Goal: Task Accomplishment & Management: Manage account settings

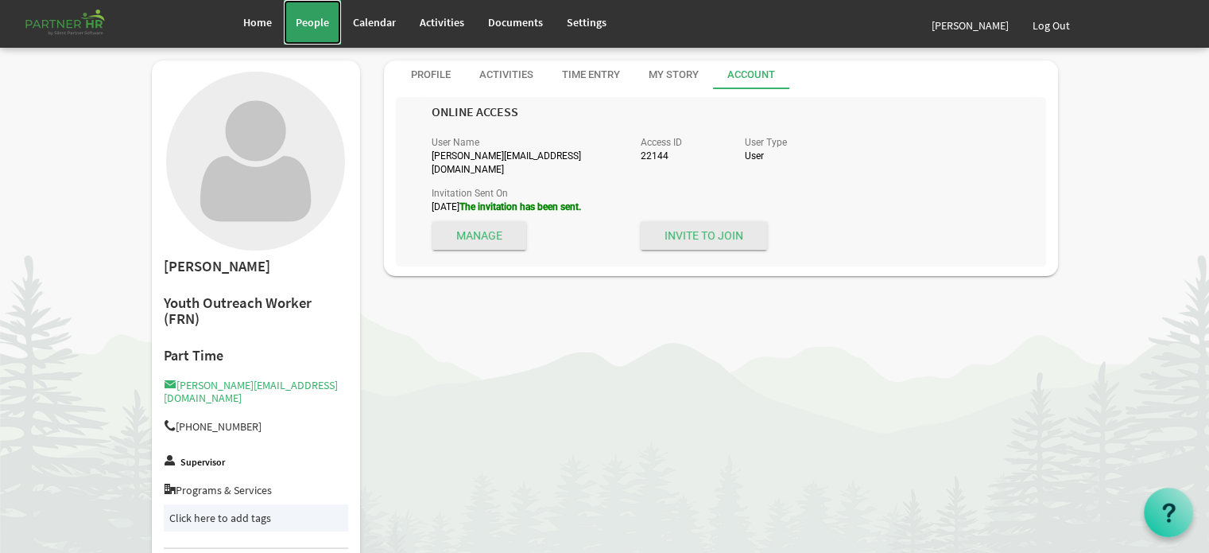
click at [305, 25] on span "People" at bounding box center [312, 22] width 33 height 14
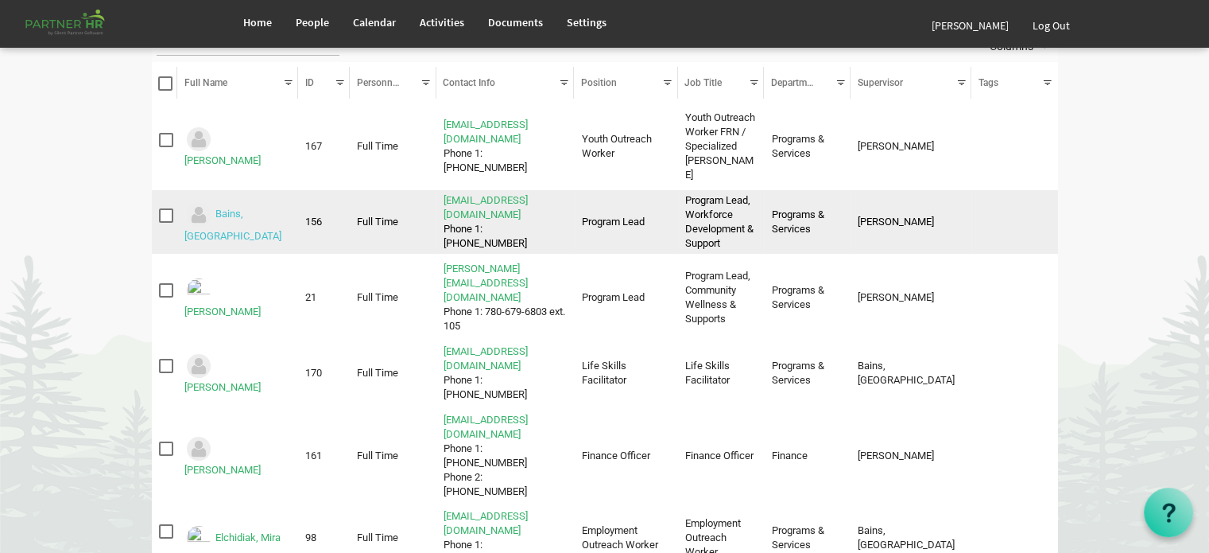
scroll to position [159, 0]
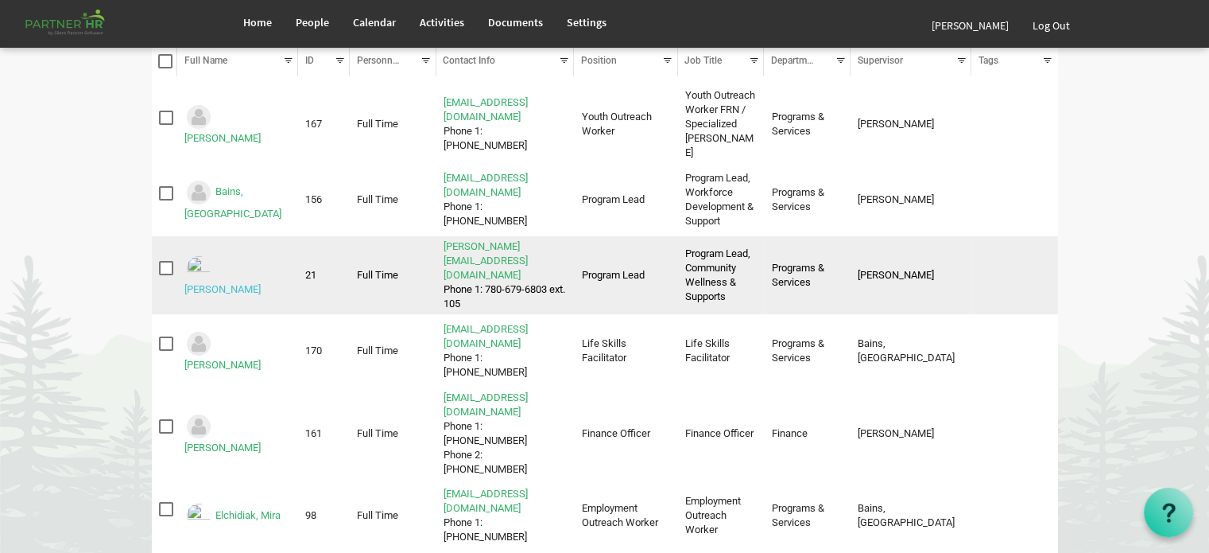
click at [244, 283] on link "Cardinal, Amy" at bounding box center [222, 289] width 76 height 12
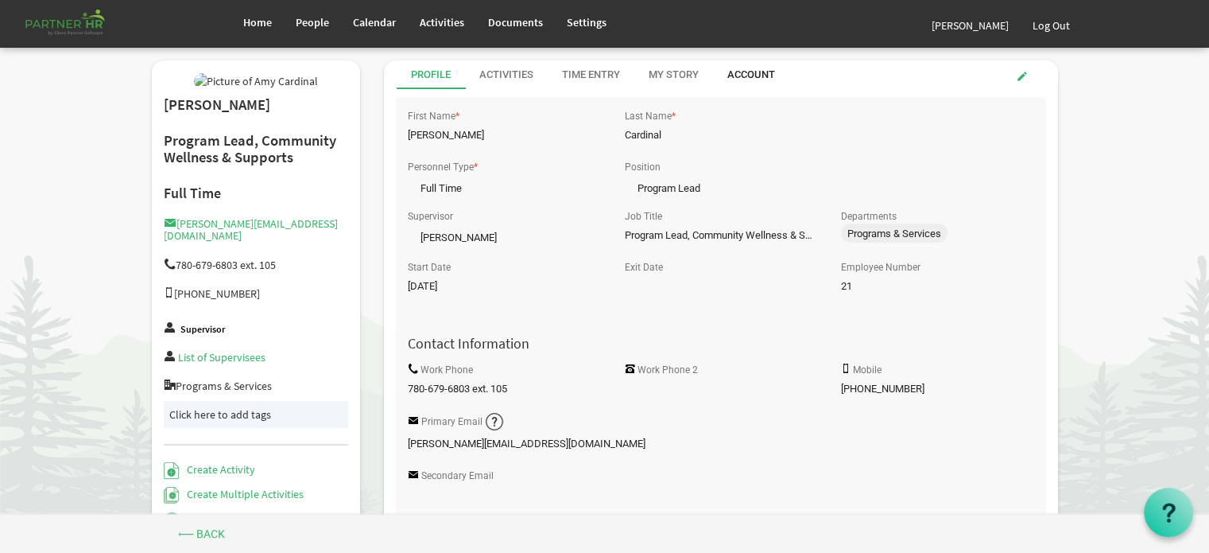
click at [749, 76] on div "Account" at bounding box center [751, 75] width 48 height 15
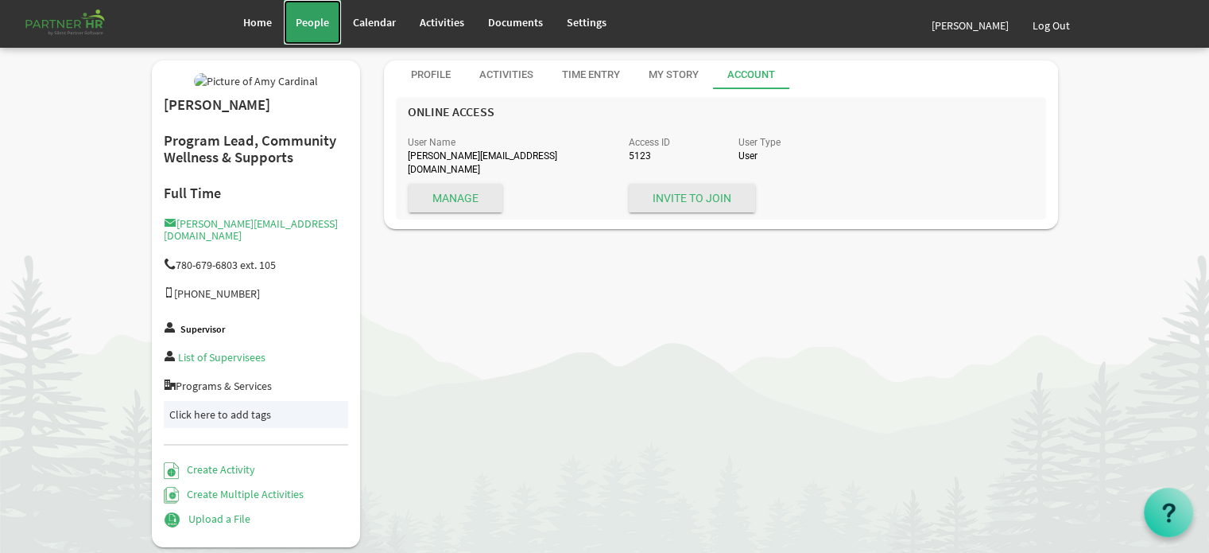
click at [299, 20] on span "People" at bounding box center [312, 22] width 33 height 14
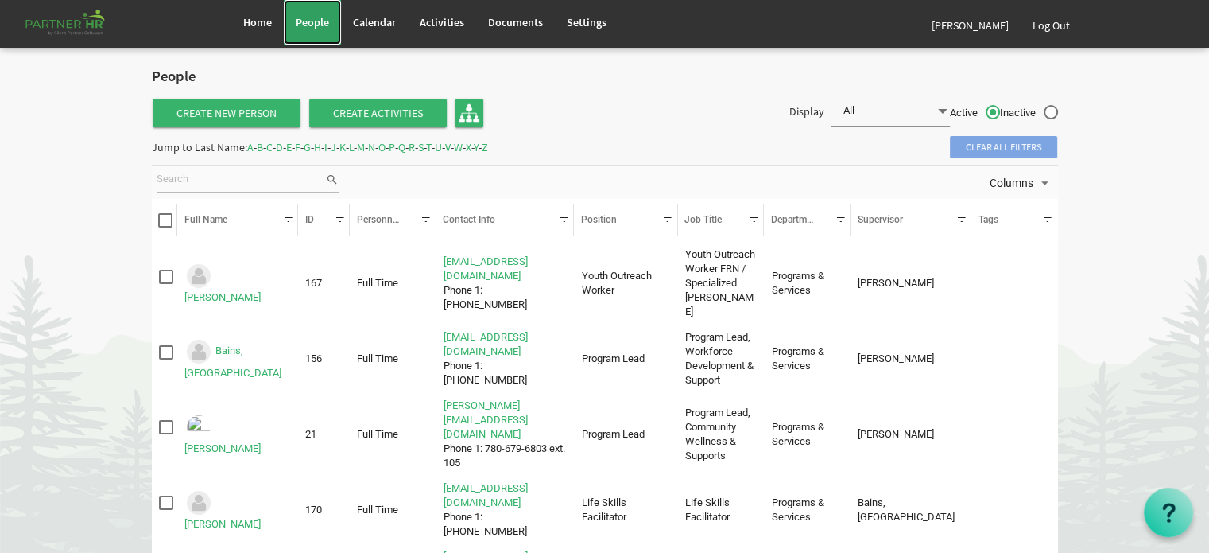
click at [304, 21] on span "People" at bounding box center [312, 22] width 33 height 14
click at [1048, 111] on label "Inactive" at bounding box center [1029, 113] width 58 height 17
click at [1001, 109] on input "Inactive" at bounding box center [1000, 108] width 1 height 1
radio input "true"
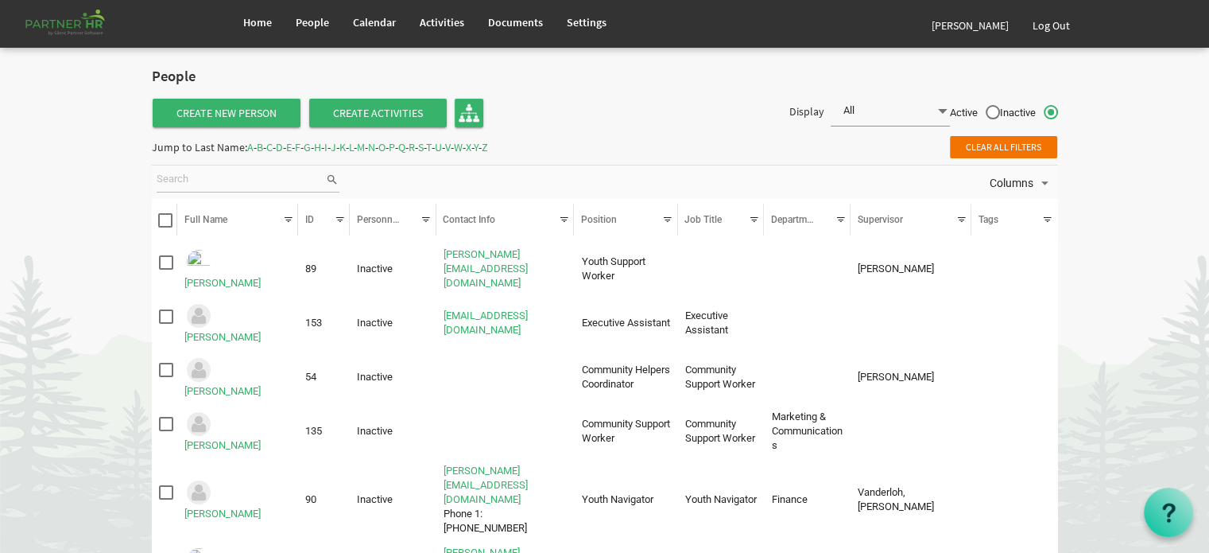
click at [938, 108] on span at bounding box center [943, 111] width 14 height 22
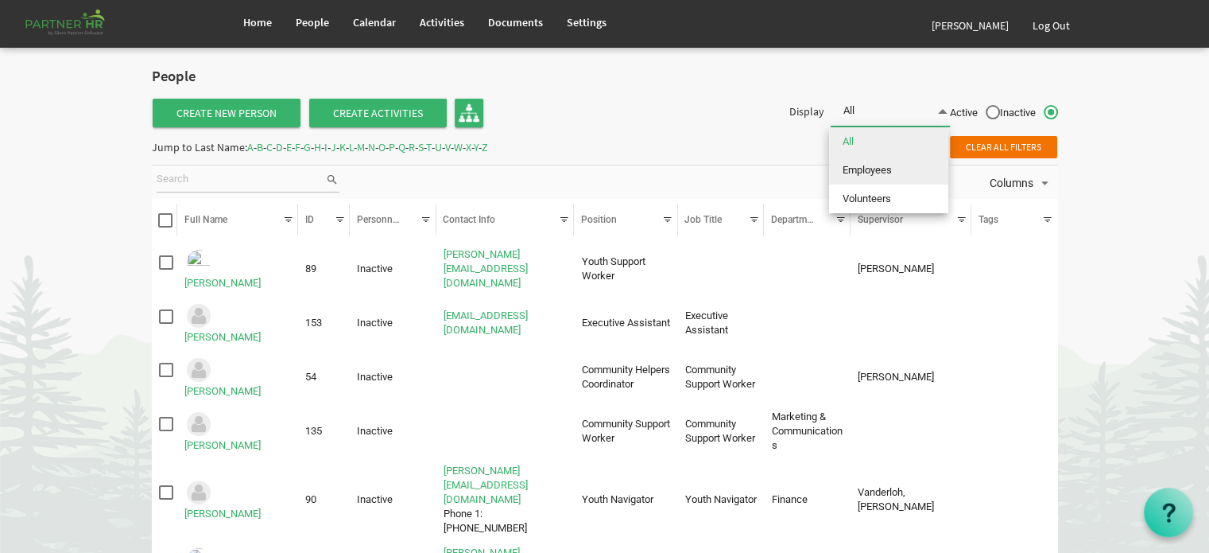
click at [875, 168] on li "Employees" at bounding box center [888, 170] width 119 height 29
type input "Employees"
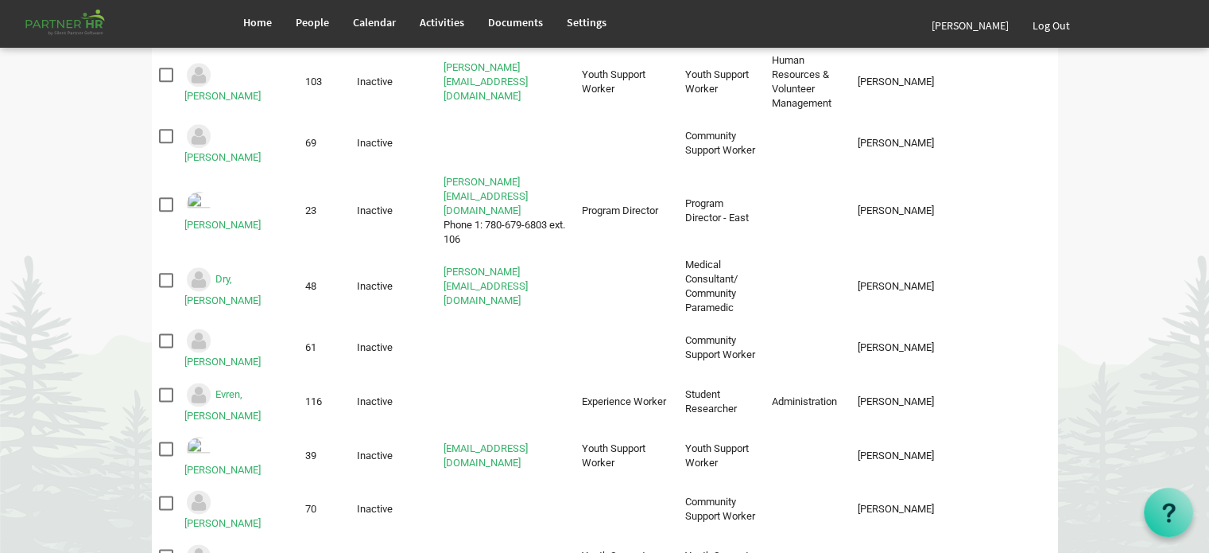
scroll to position [2263, 0]
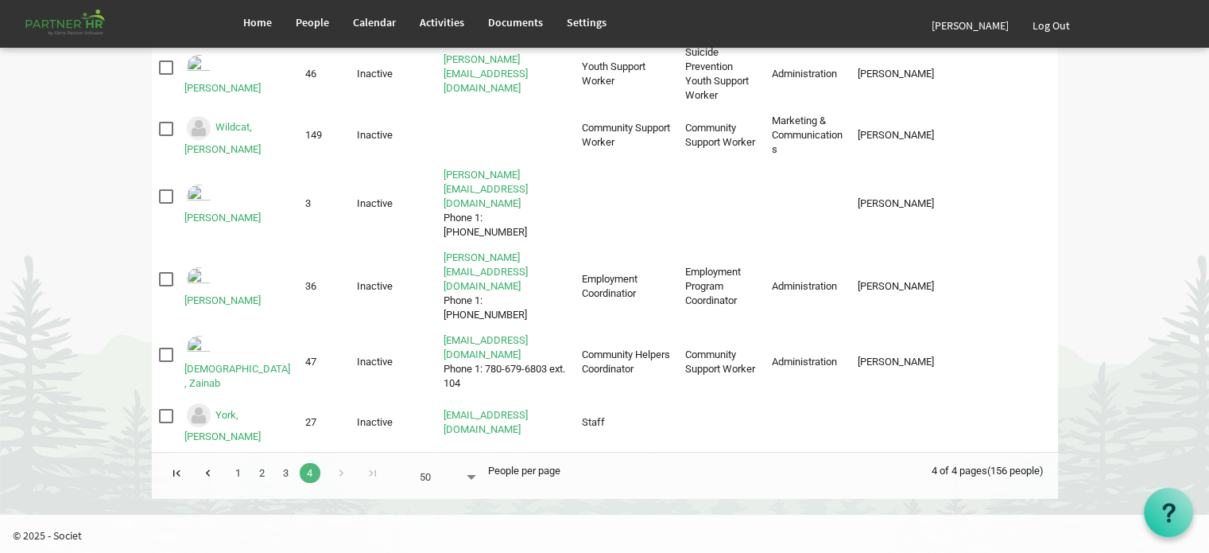
scroll to position [134, 0]
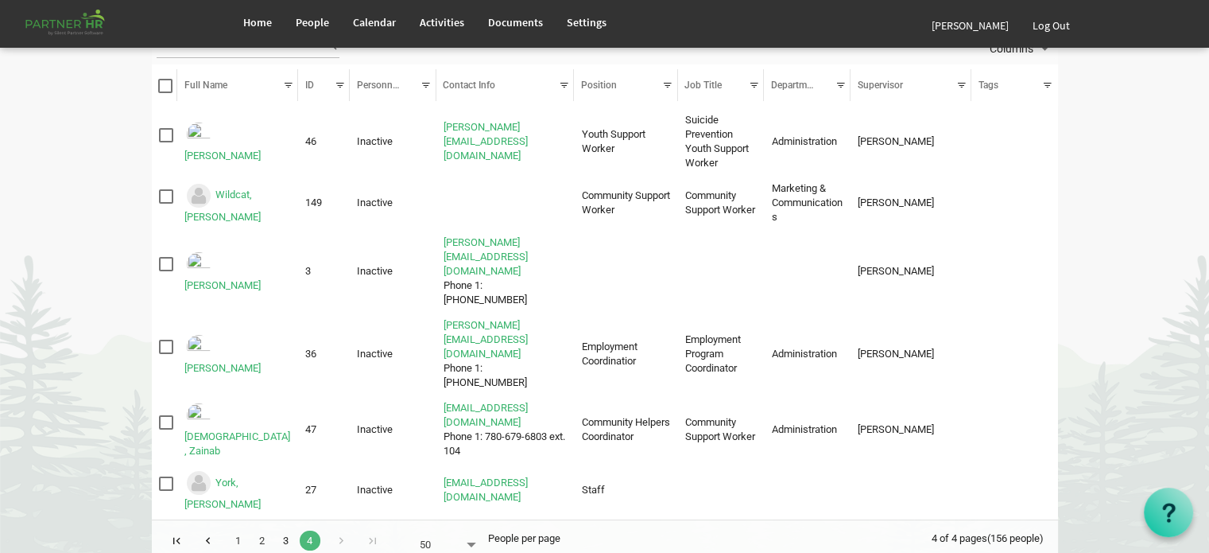
click at [282, 530] on link "3" at bounding box center [286, 540] width 21 height 20
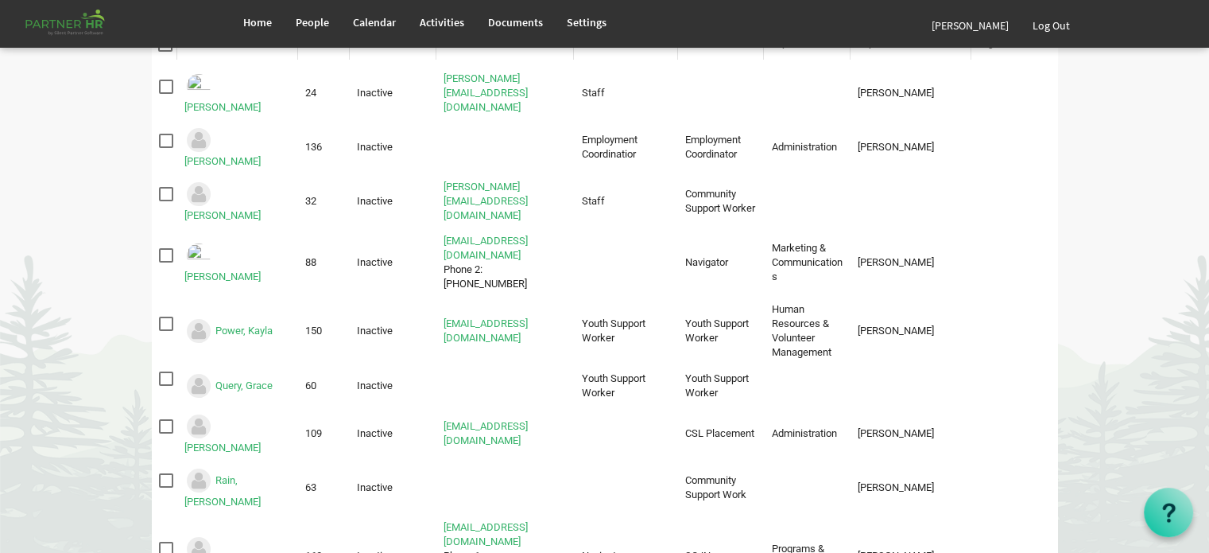
scroll to position [214, 0]
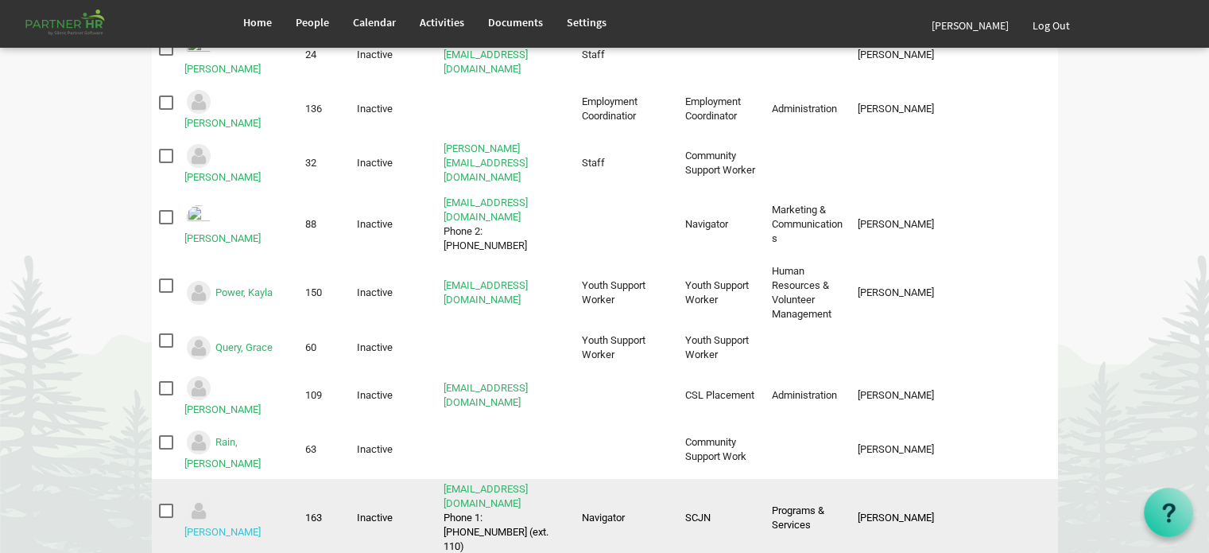
click at [243, 526] on link "[PERSON_NAME]" at bounding box center [222, 532] width 76 height 12
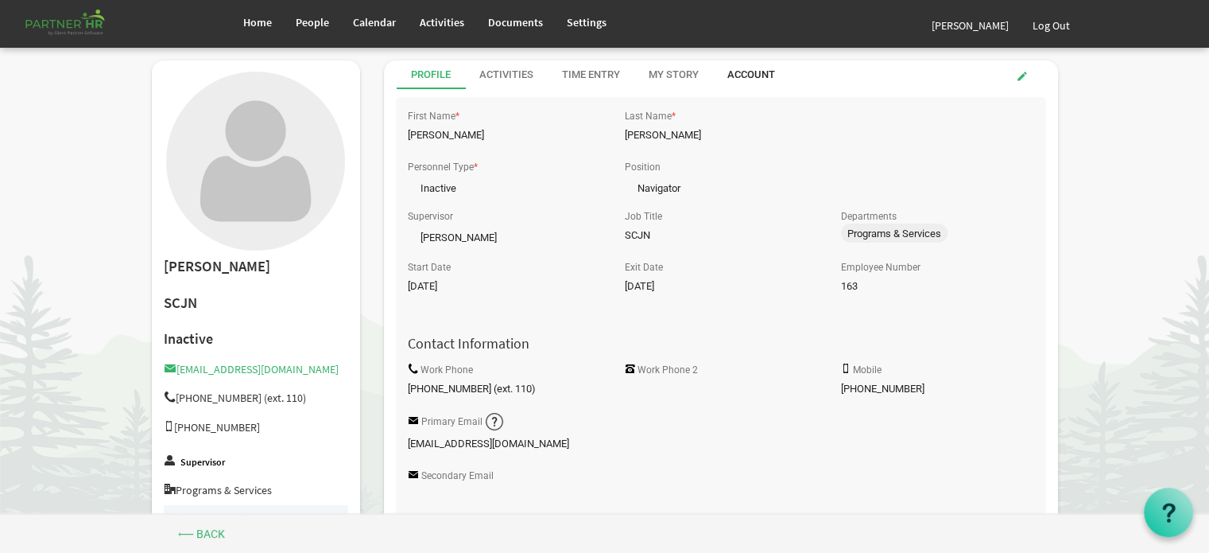
click at [753, 75] on div "Account" at bounding box center [751, 75] width 48 height 15
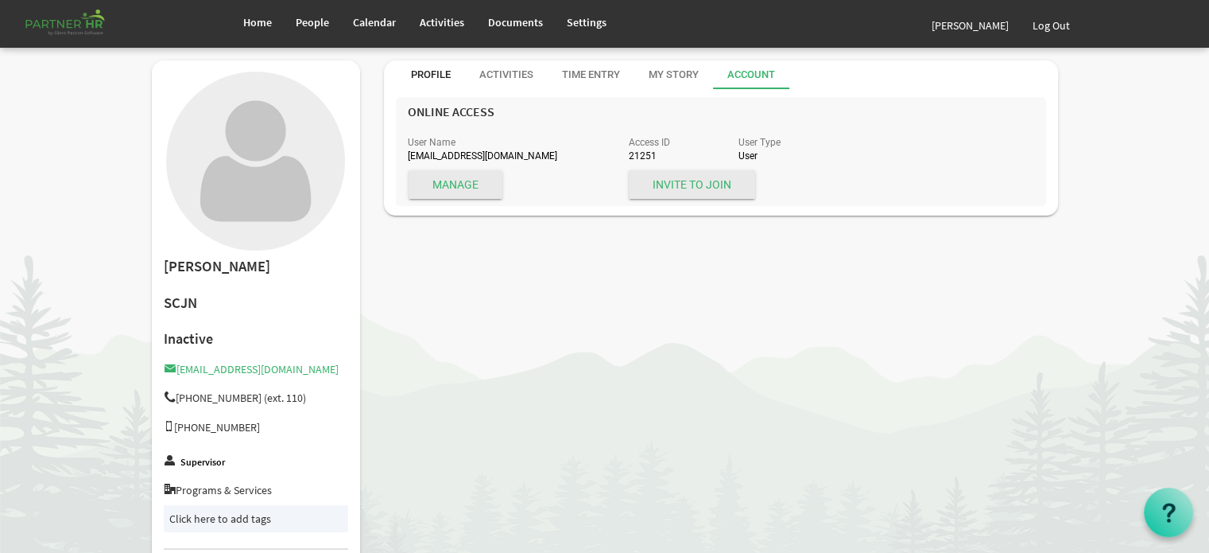
click at [431, 72] on div "Profile" at bounding box center [431, 75] width 40 height 15
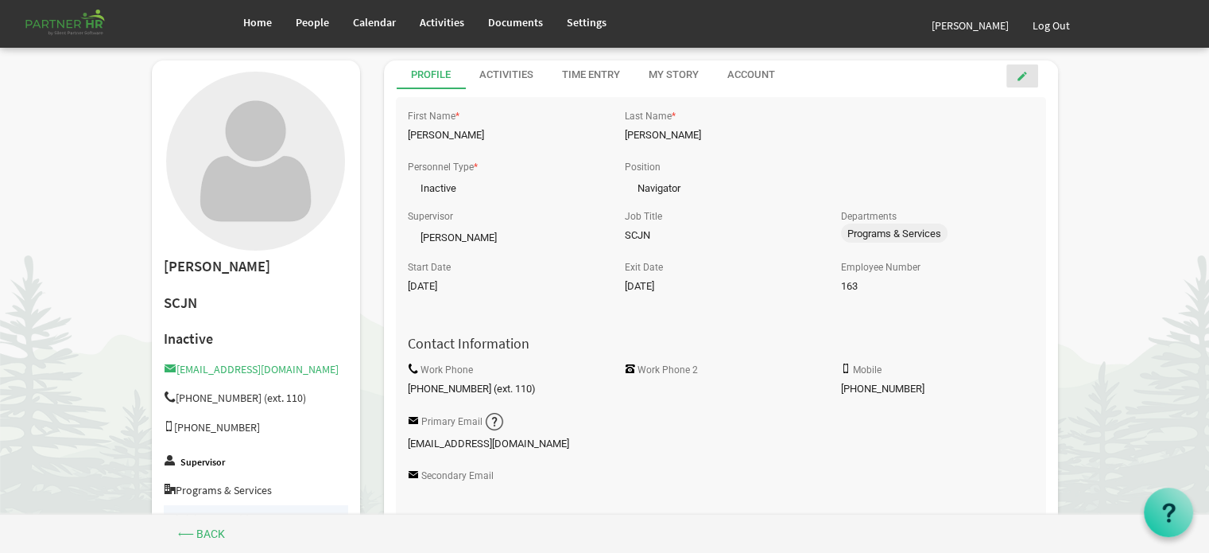
click at [1024, 76] on span at bounding box center [1022, 76] width 11 height 11
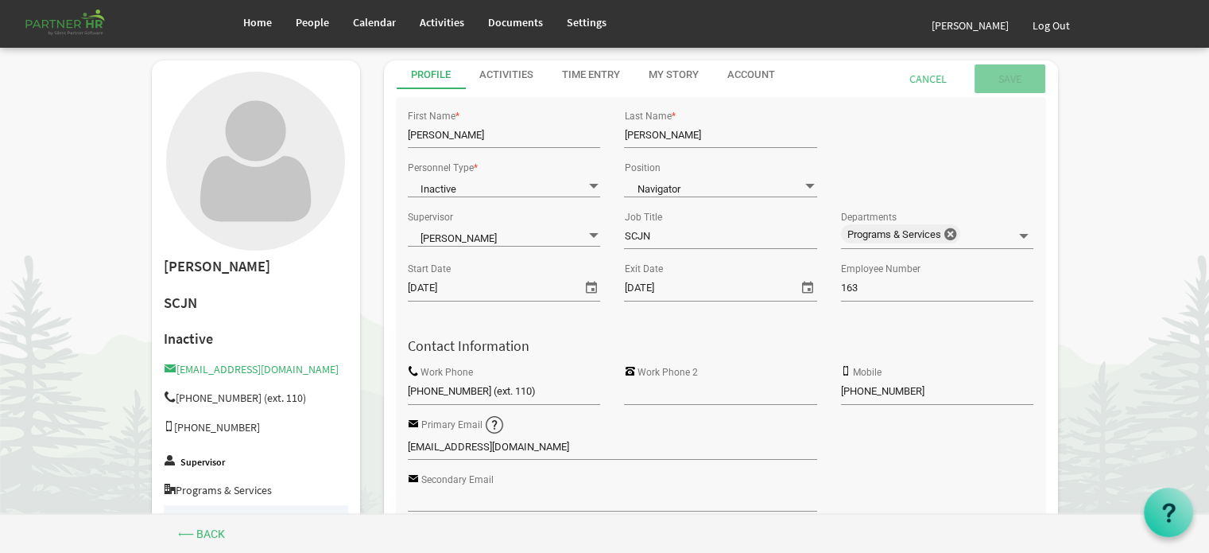
click at [593, 183] on span at bounding box center [593, 185] width 14 height 15
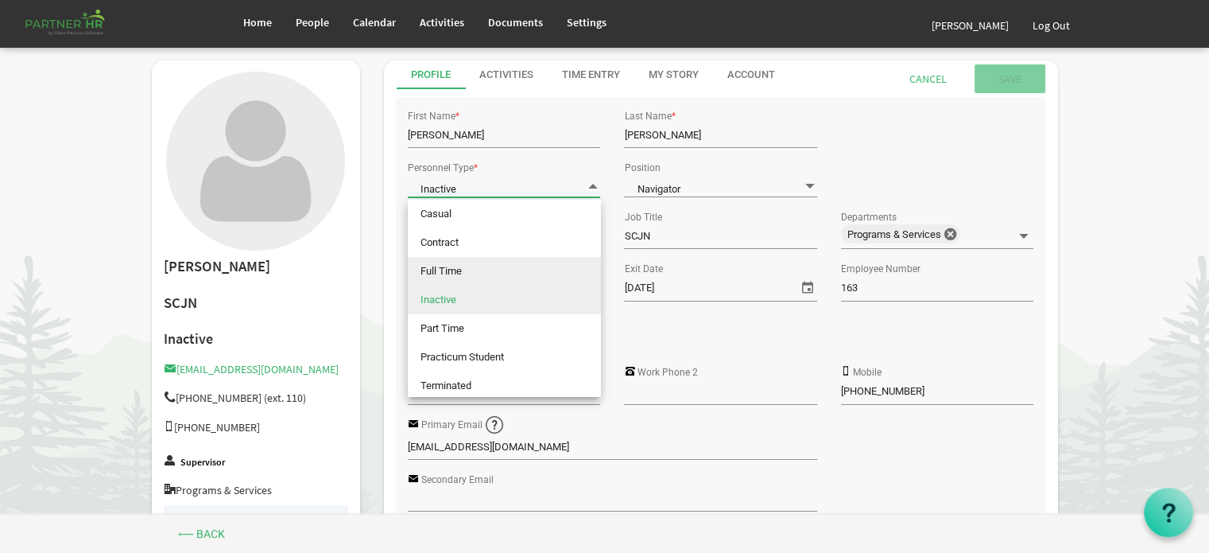
click at [449, 270] on li "Full Time" at bounding box center [504, 271] width 193 height 29
type input "Full Time"
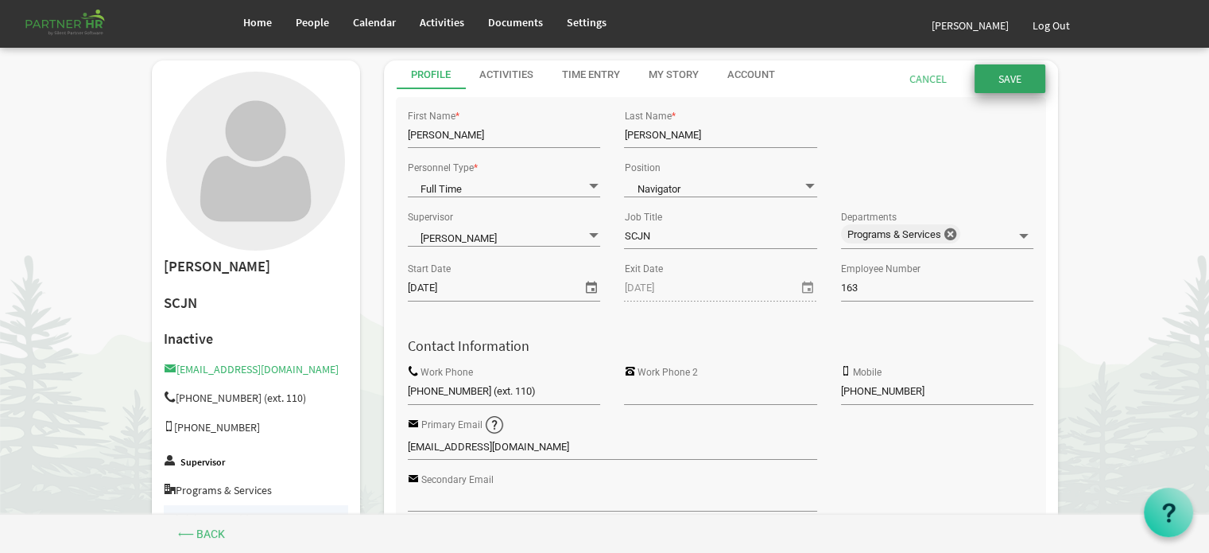
click at [1018, 75] on input "submit" at bounding box center [1010, 78] width 71 height 29
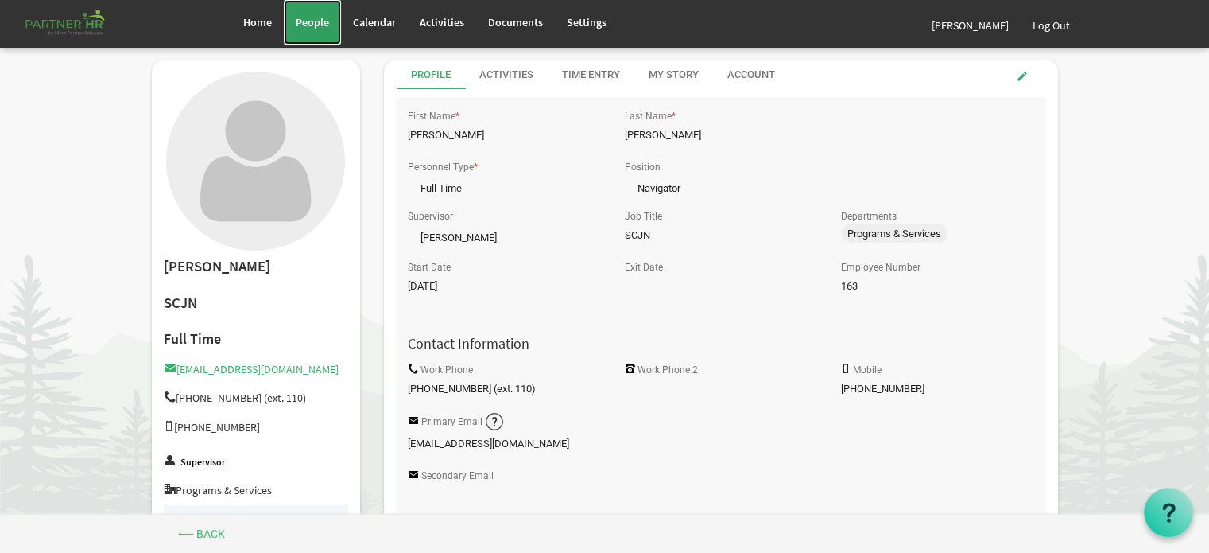
click at [313, 21] on span "People" at bounding box center [312, 22] width 33 height 14
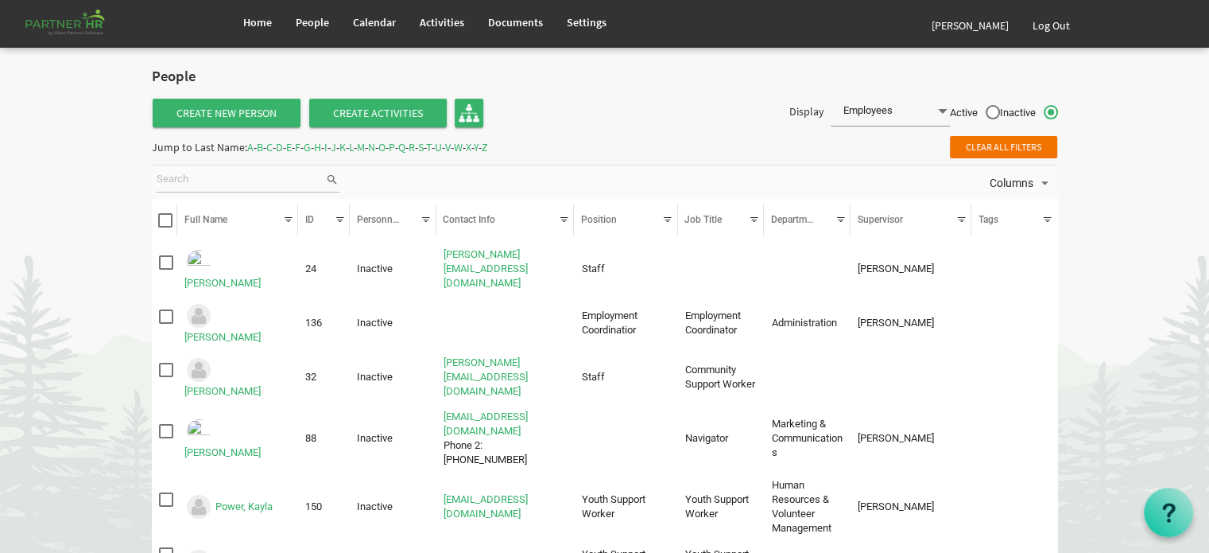
click at [995, 112] on label "Active" at bounding box center [975, 113] width 50 height 17
click at [951, 109] on input "Active" at bounding box center [950, 108] width 1 height 1
radio input "true"
